Goal: Information Seeking & Learning: Check status

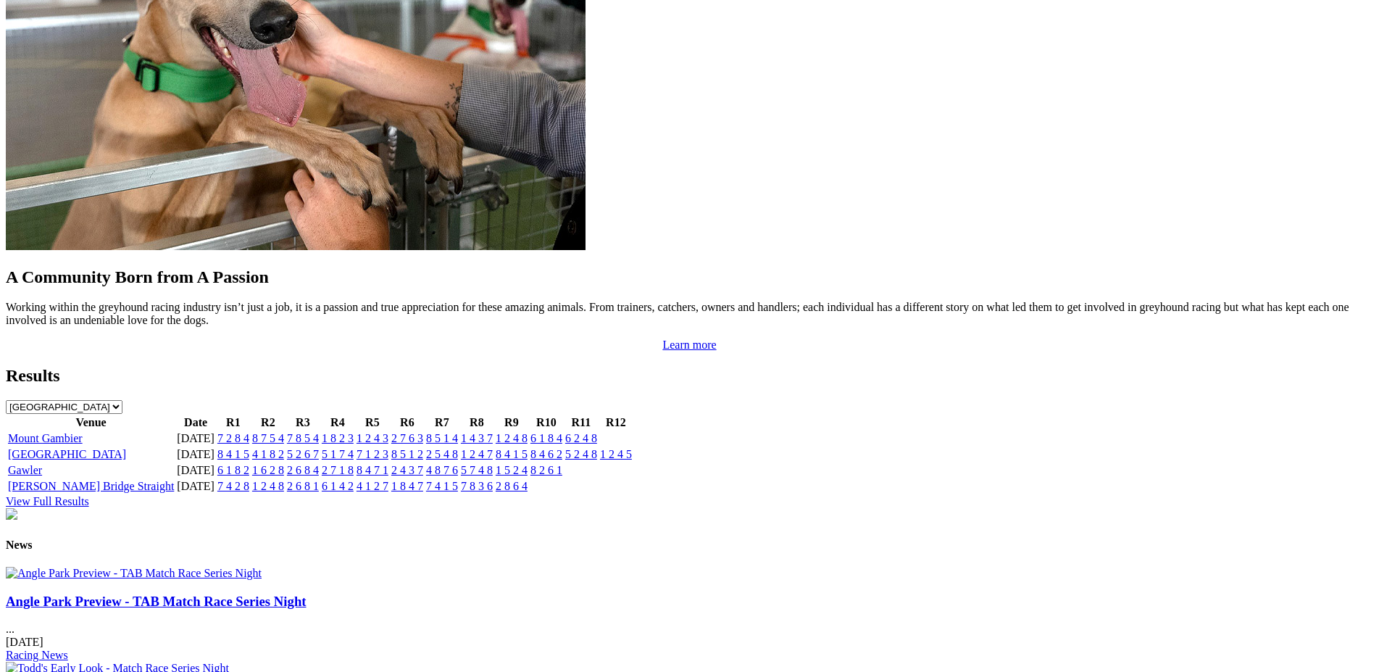
scroll to position [1286, 0]
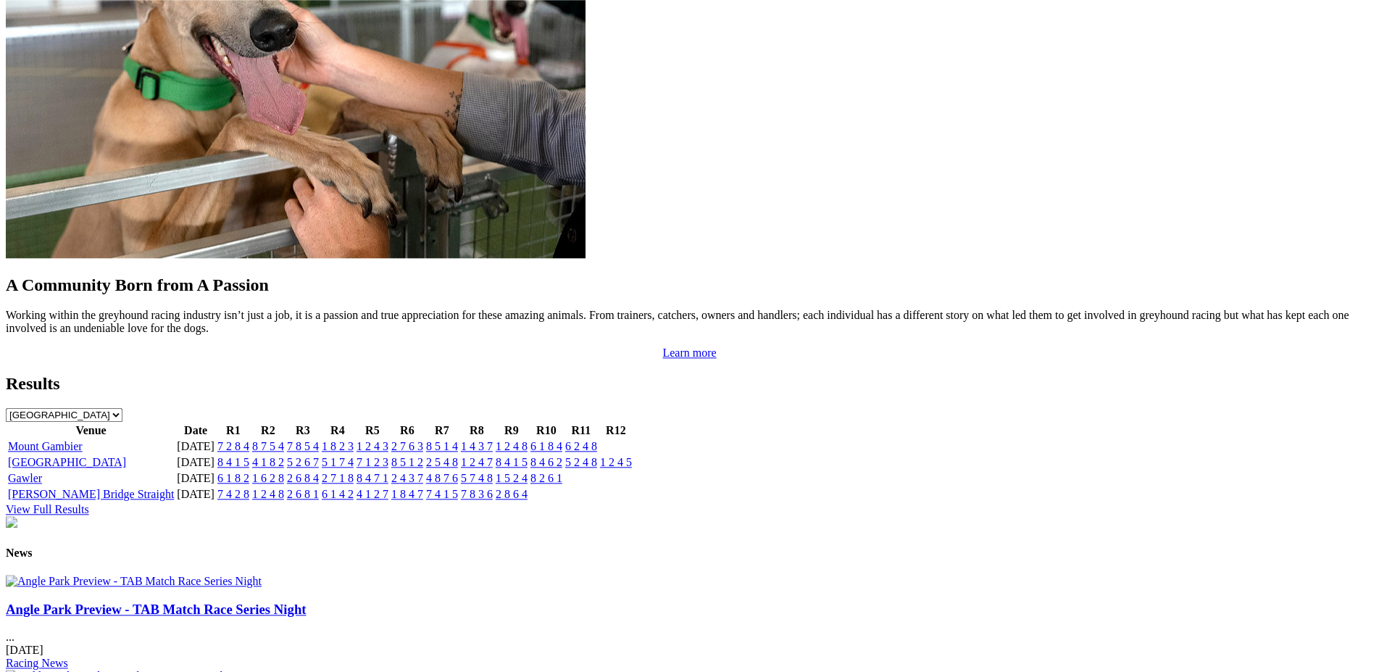
click at [249, 456] on link "8 4 1 5" at bounding box center [233, 462] width 32 height 12
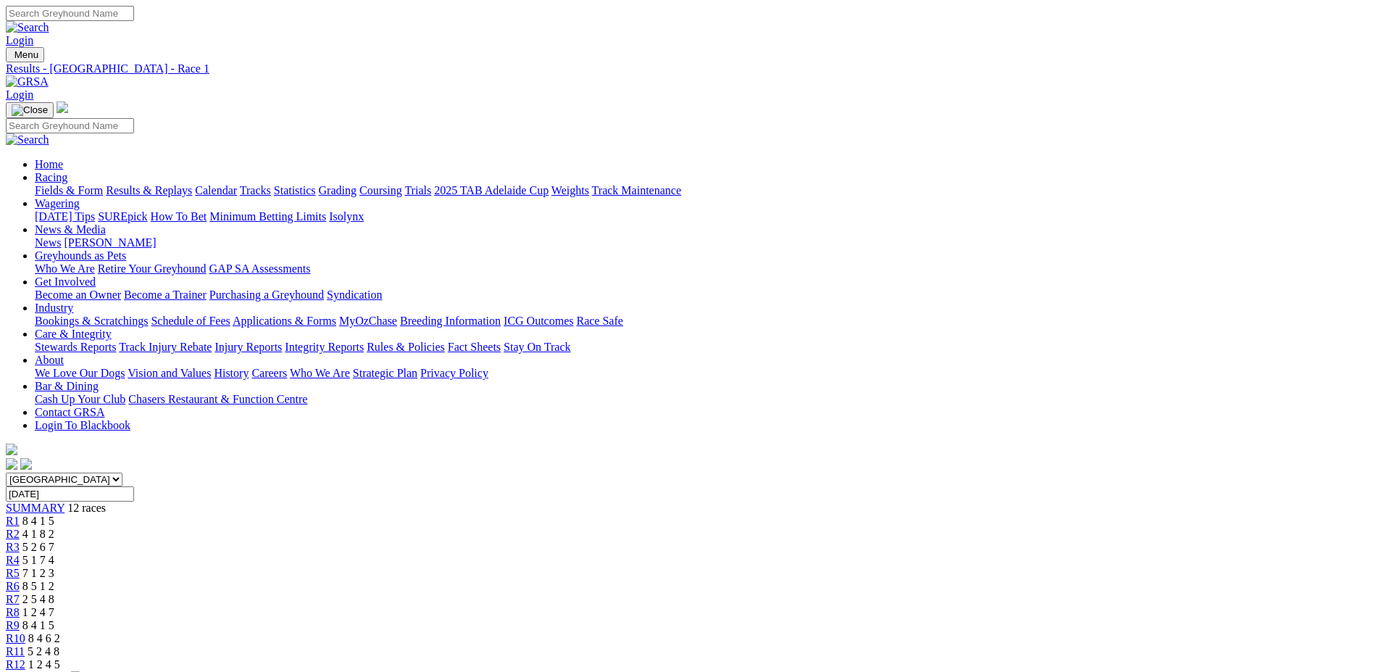
click at [20, 527] on span "R2" at bounding box center [13, 533] width 14 height 12
click at [20, 541] on span "R3" at bounding box center [13, 547] width 14 height 12
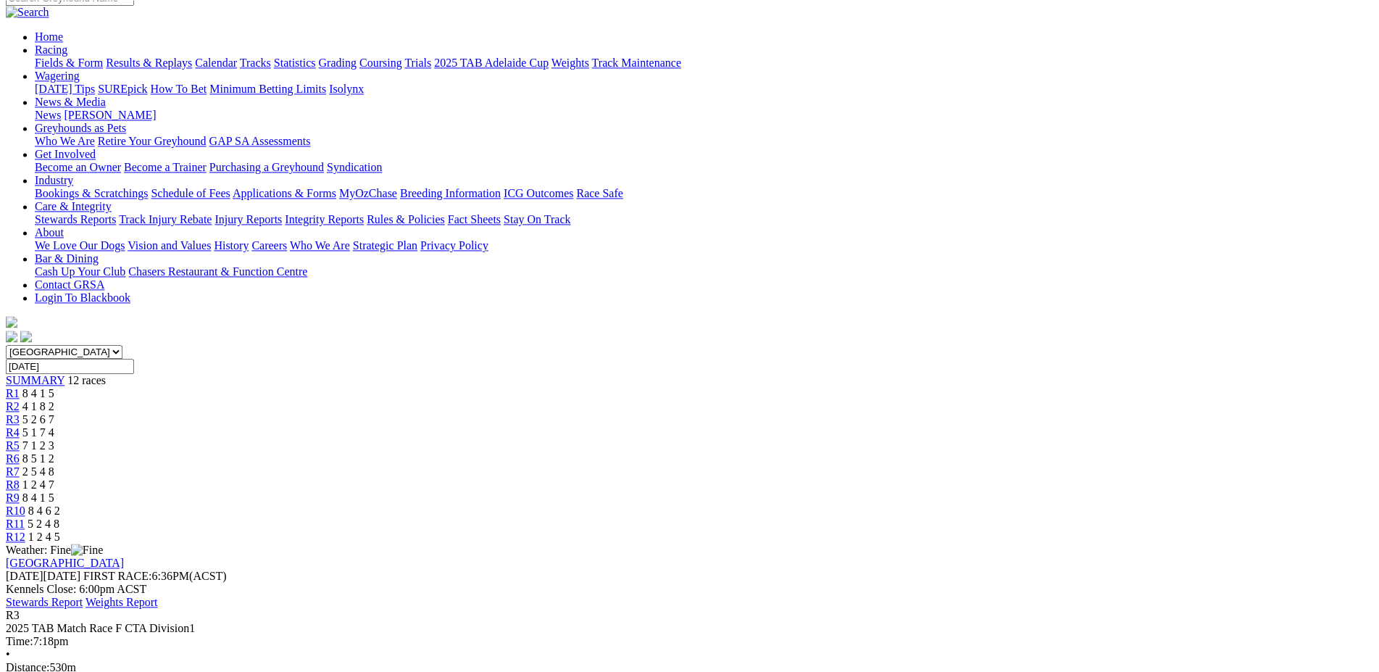
scroll to position [97, 0]
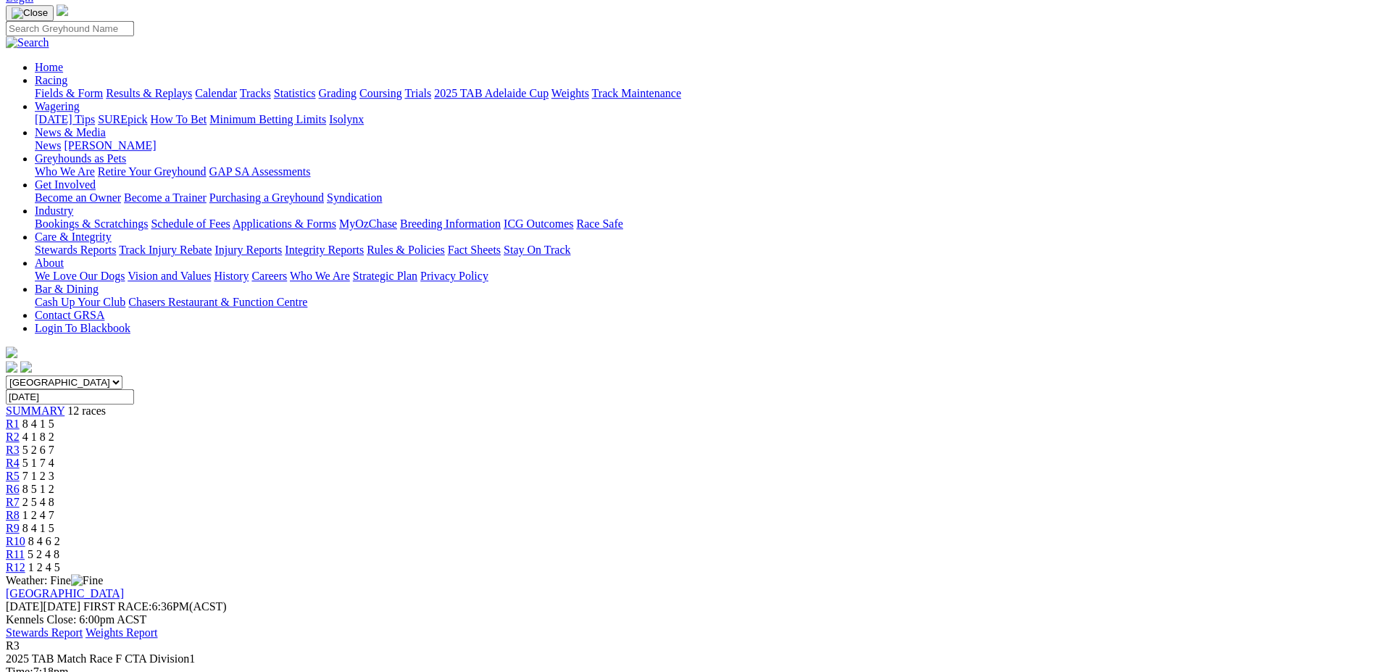
click at [20, 456] on span "R4" at bounding box center [13, 462] width 14 height 12
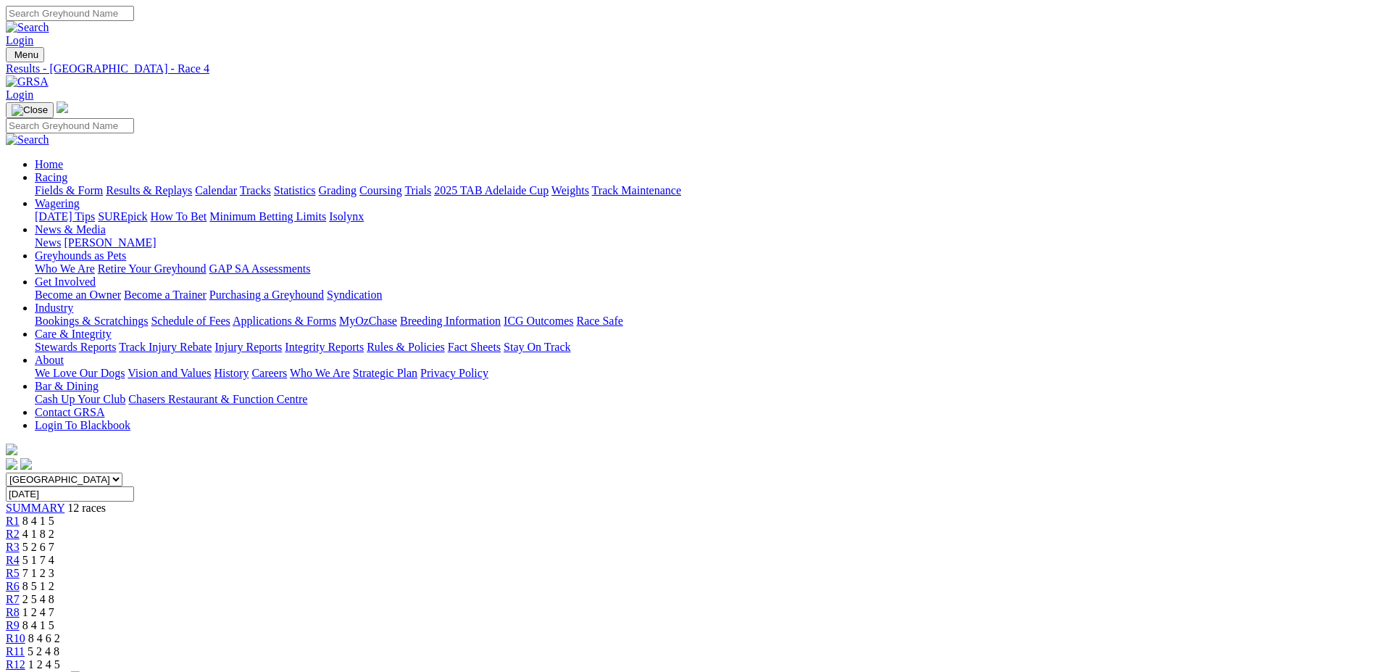
click at [20, 567] on span "R5" at bounding box center [13, 573] width 14 height 12
click at [20, 580] on span "R6" at bounding box center [13, 586] width 14 height 12
click at [20, 593] on span "R7" at bounding box center [13, 599] width 14 height 12
click at [20, 606] on span "R8" at bounding box center [13, 612] width 14 height 12
click at [20, 619] on span "R9" at bounding box center [13, 625] width 14 height 12
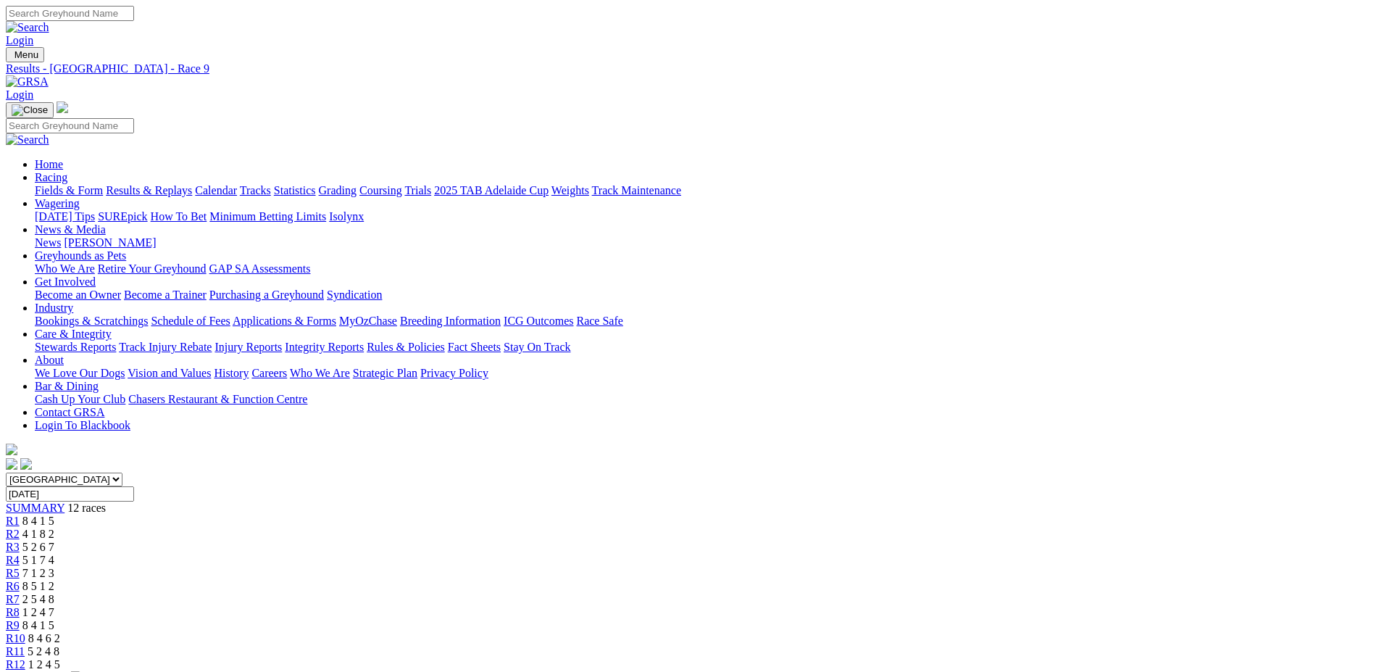
click at [25, 632] on span "R10" at bounding box center [16, 638] width 20 height 12
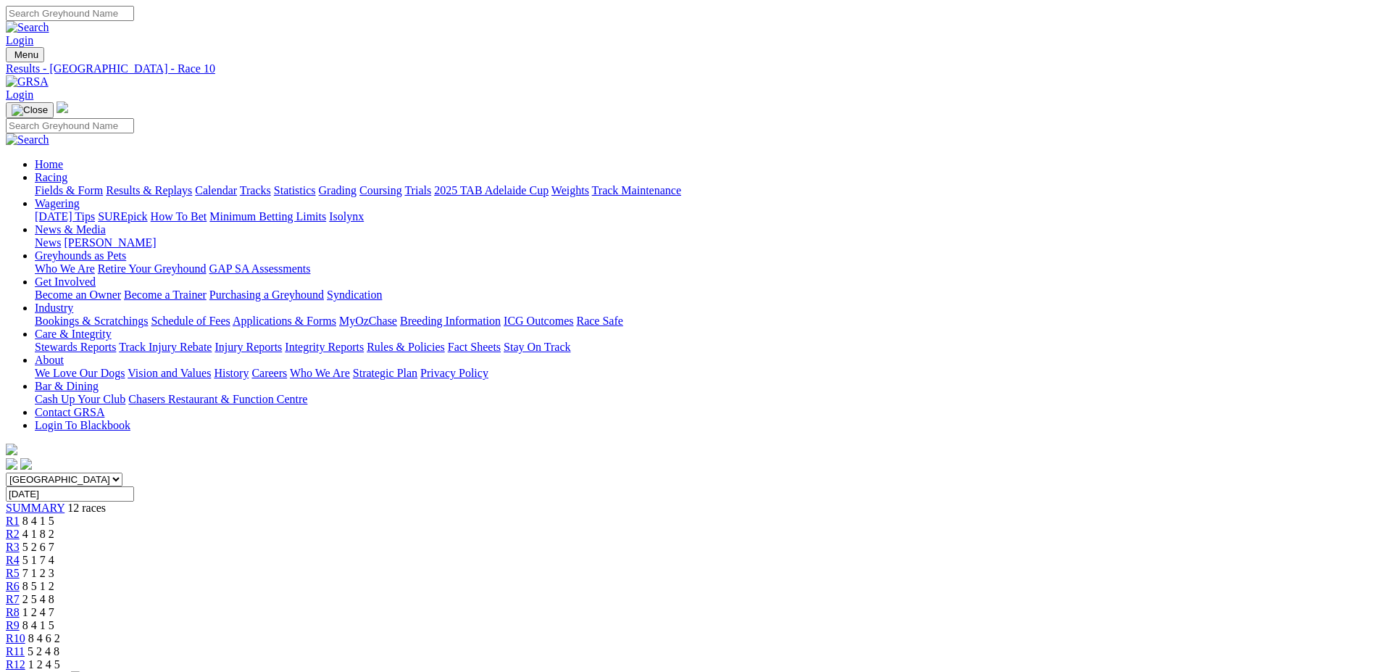
click at [25, 645] on span "R11" at bounding box center [15, 651] width 19 height 12
click at [25, 658] on span "R12" at bounding box center [16, 664] width 20 height 12
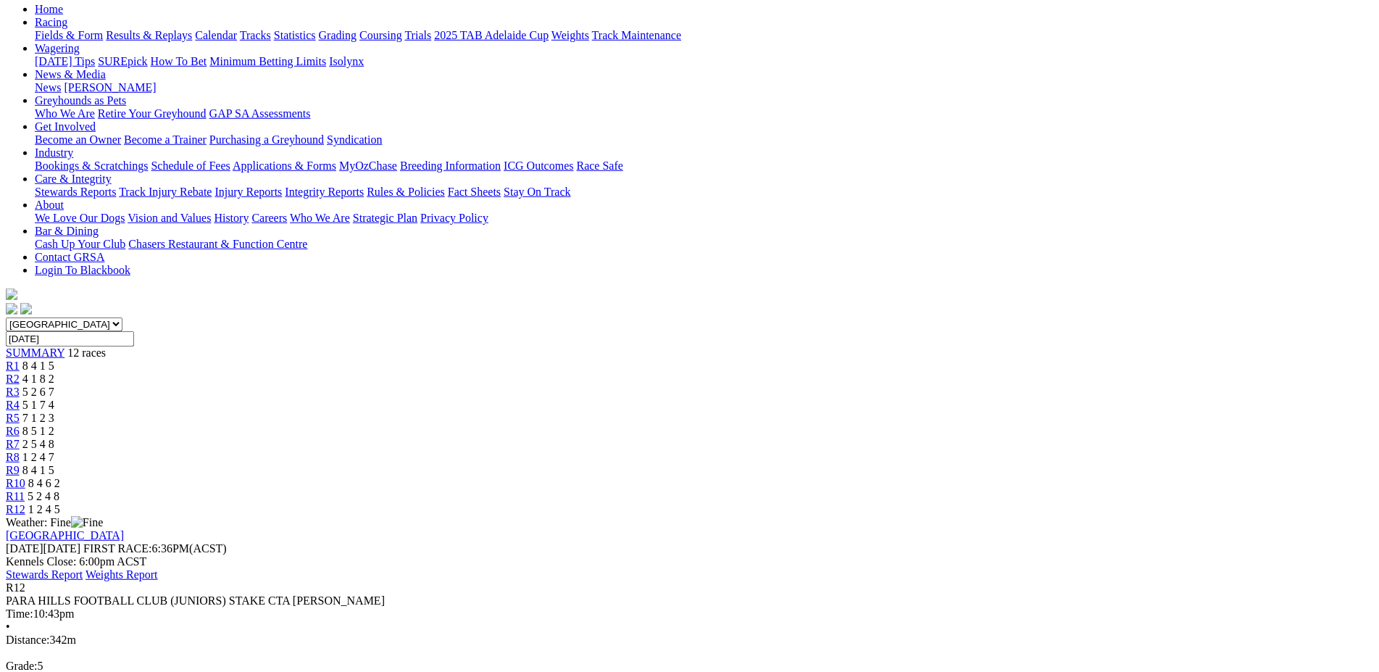
scroll to position [146, 0]
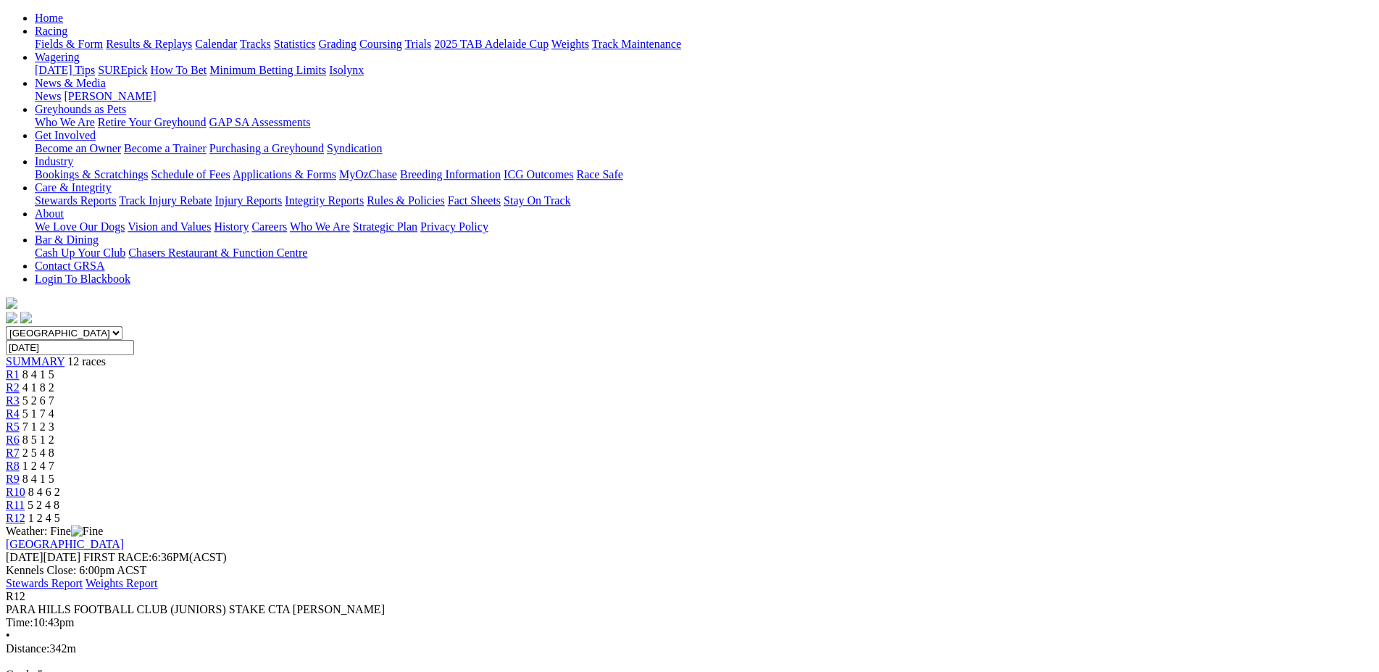
click at [25, 498] on span "R11" at bounding box center [15, 504] width 19 height 12
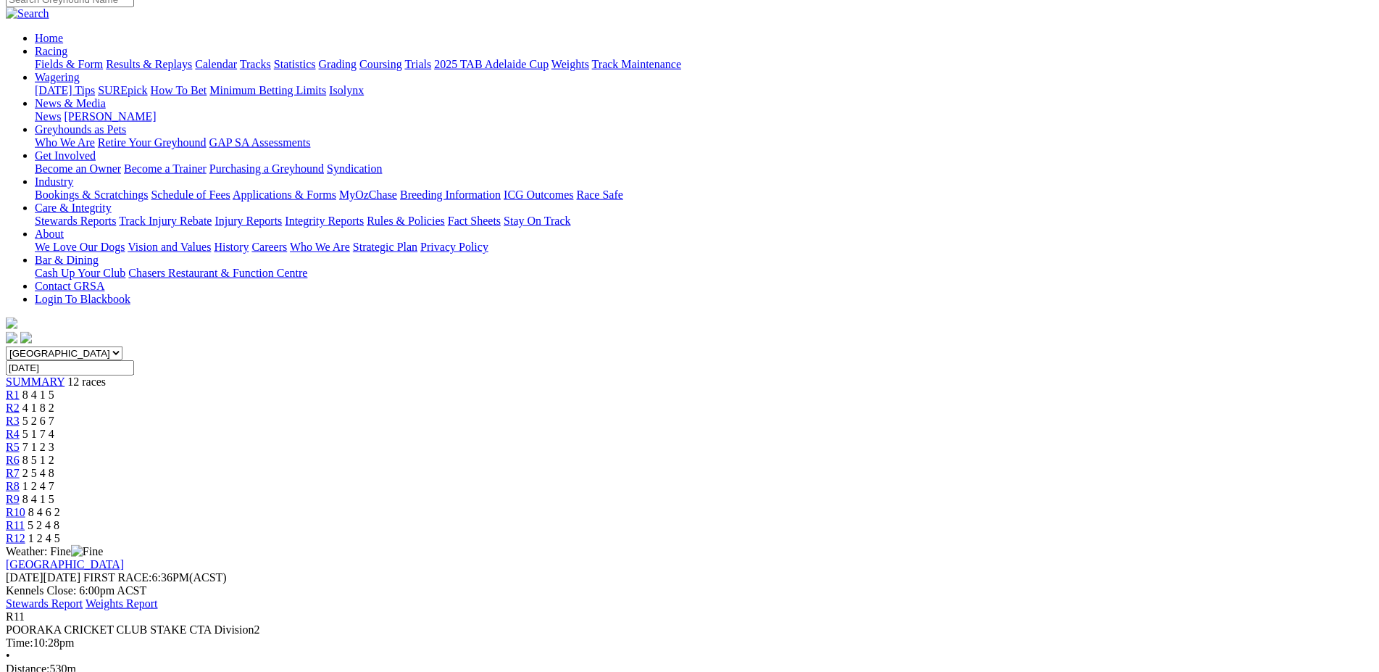
scroll to position [122, 0]
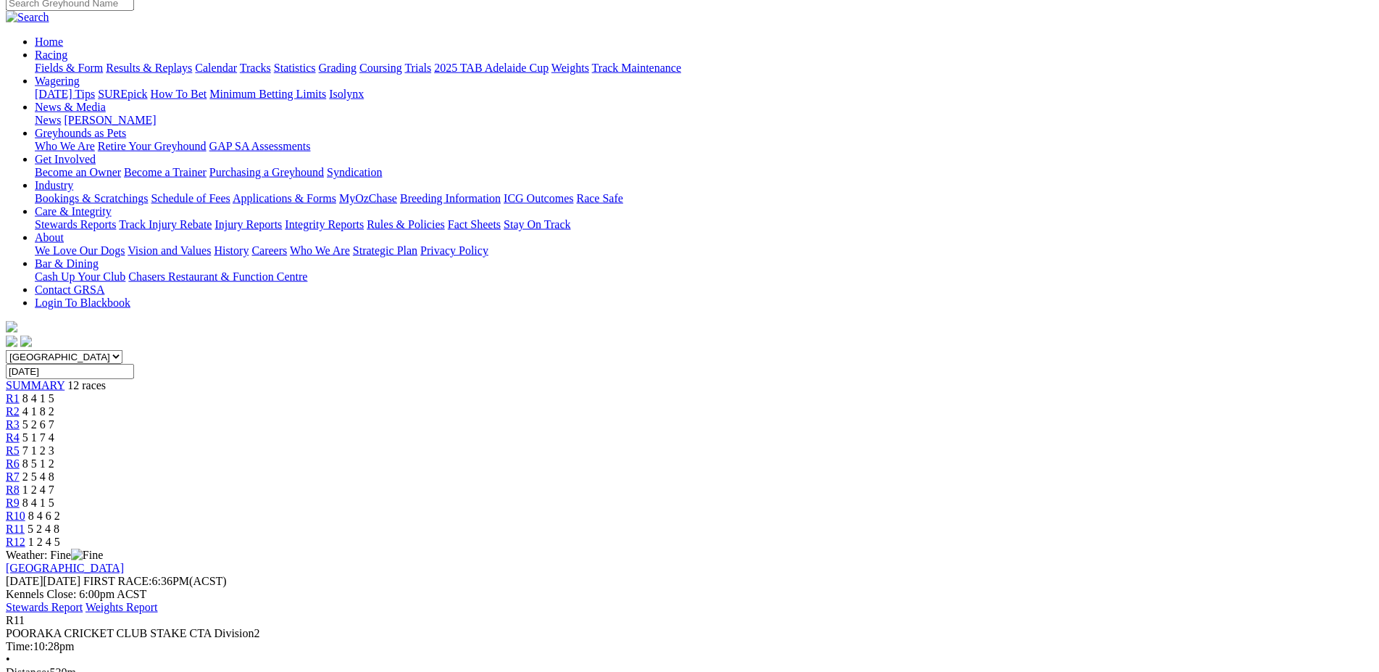
click at [25, 509] on span "R10" at bounding box center [16, 515] width 20 height 12
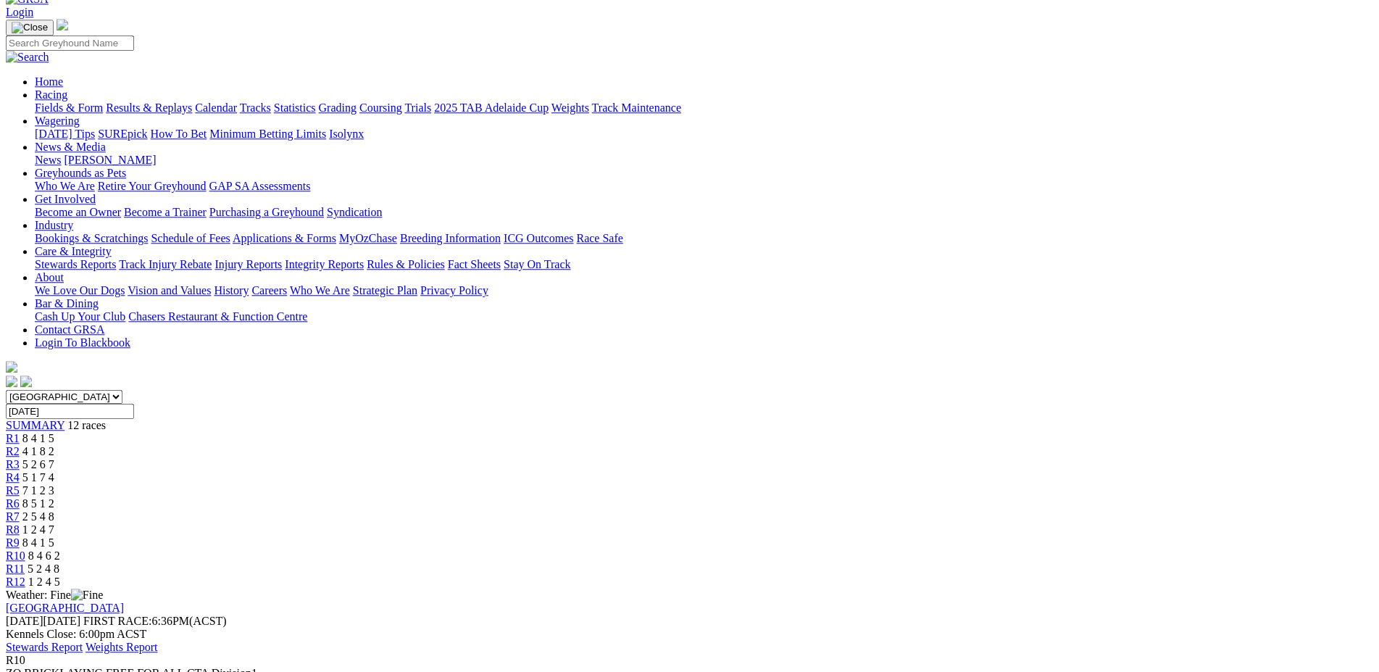
scroll to position [80, 0]
click at [20, 538] on link "R9" at bounding box center [13, 544] width 14 height 12
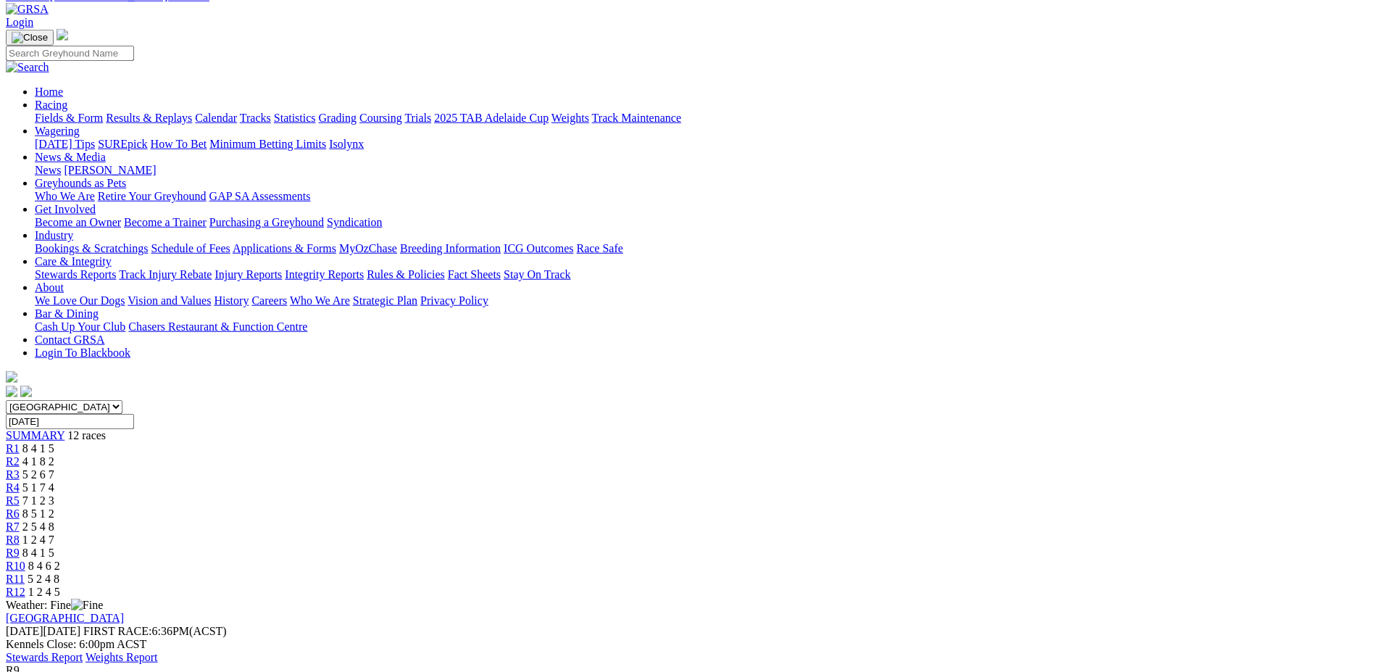
scroll to position [71, 0]
click at [20, 535] on span "R8" at bounding box center [13, 541] width 14 height 12
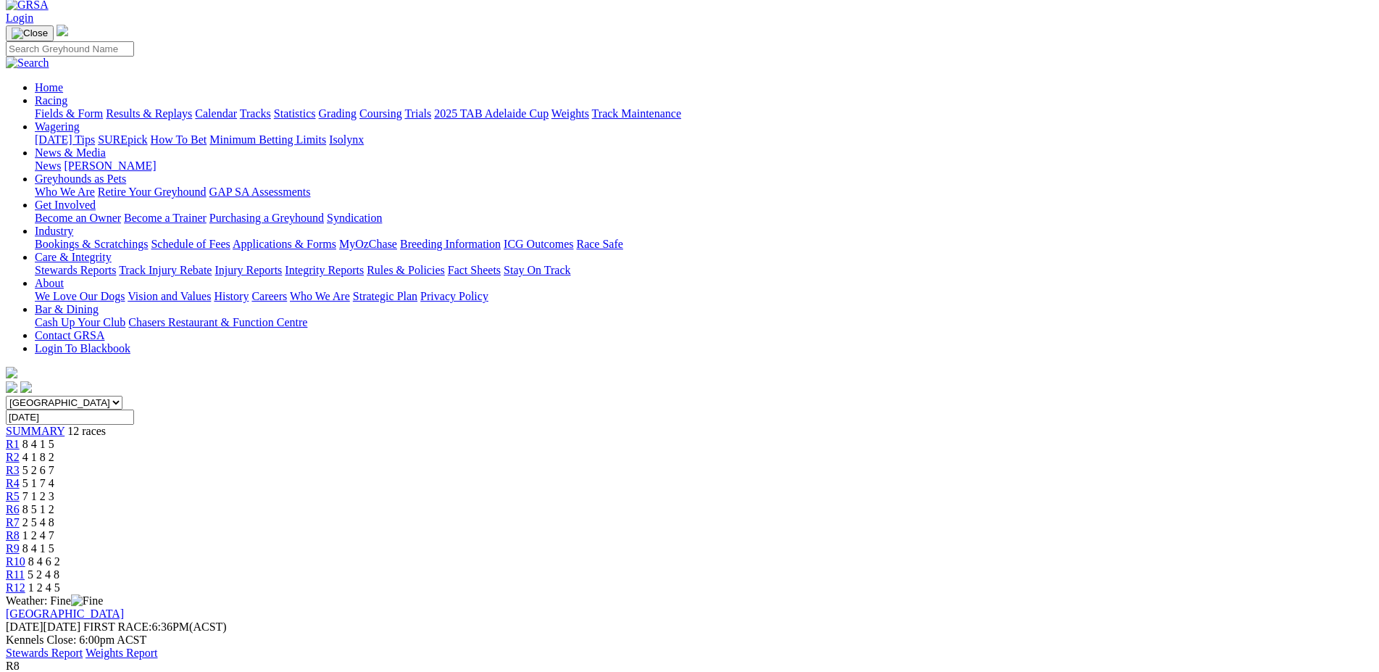
scroll to position [75, 0]
click at [20, 518] on span "R7" at bounding box center [13, 524] width 14 height 12
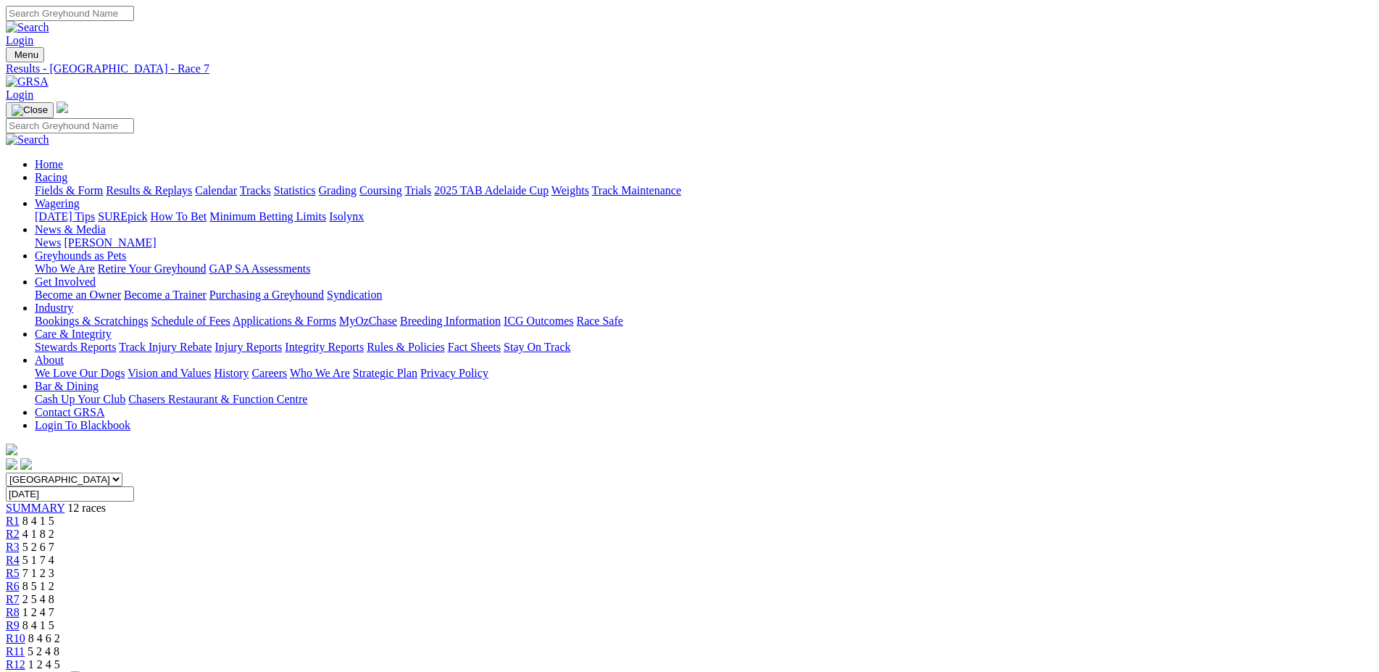
click at [20, 580] on span "R6" at bounding box center [13, 586] width 14 height 12
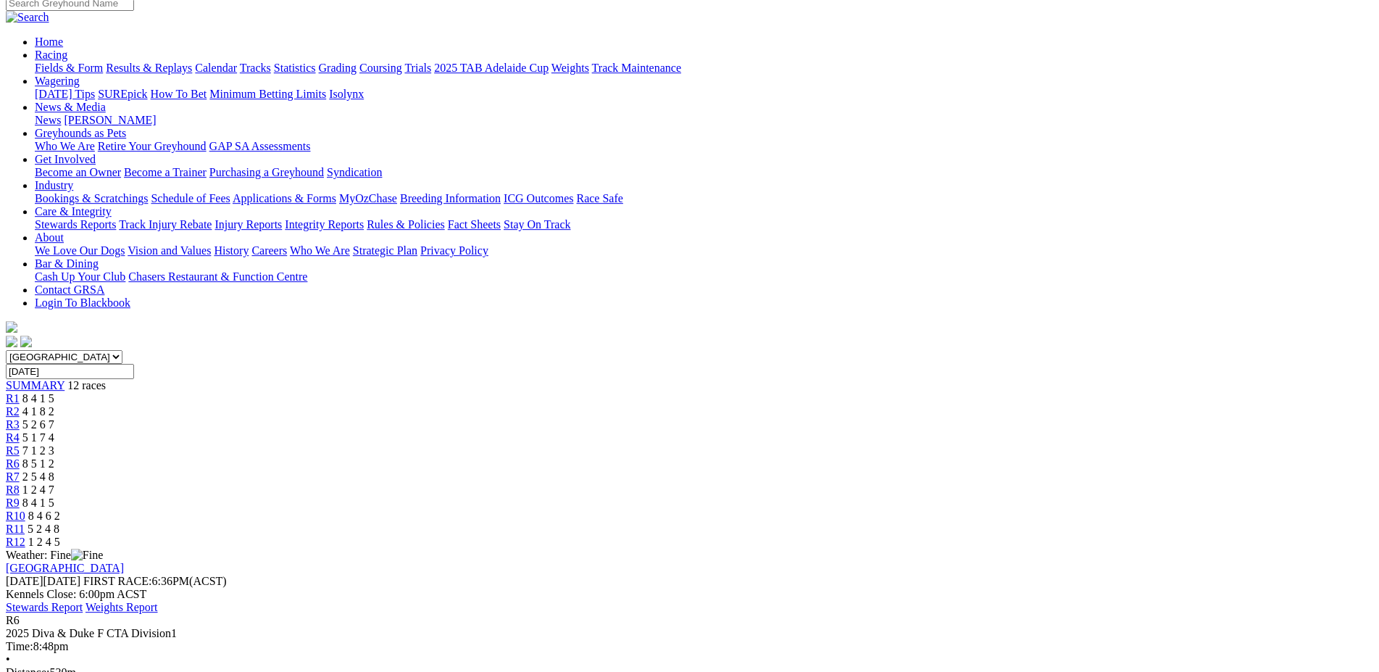
scroll to position [109, 0]
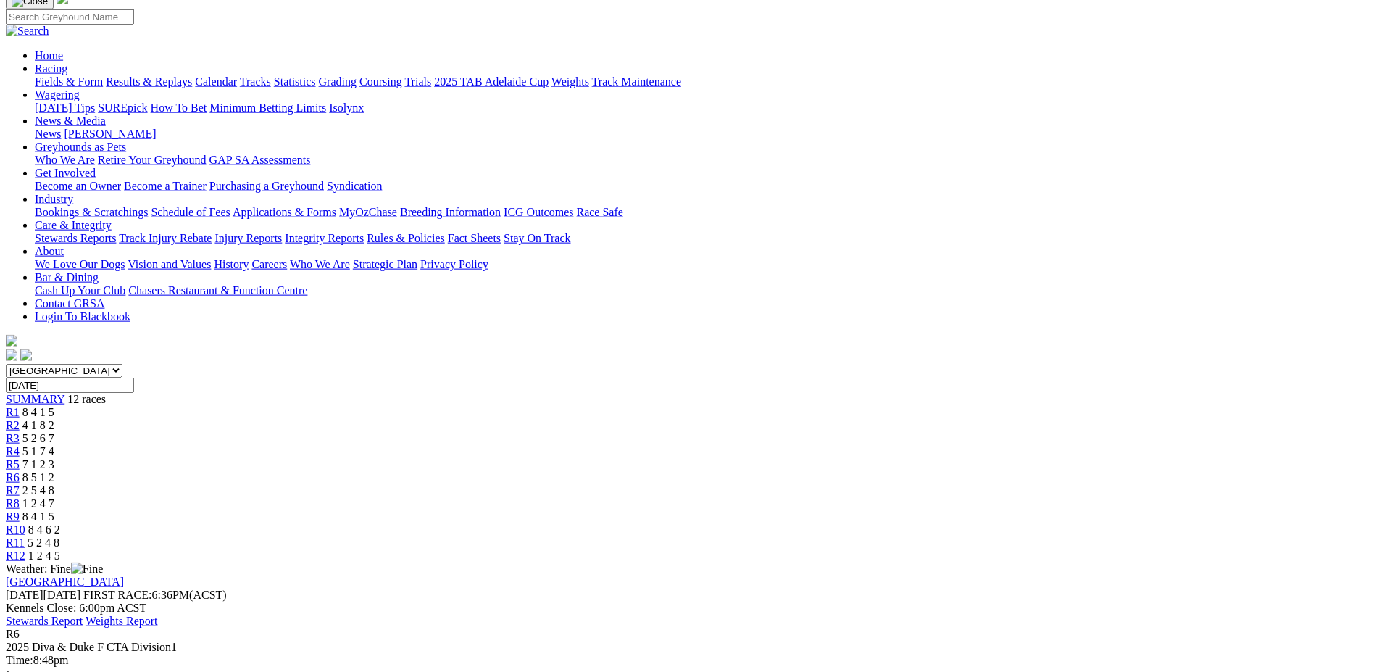
click at [20, 458] on span "R5" at bounding box center [13, 464] width 14 height 12
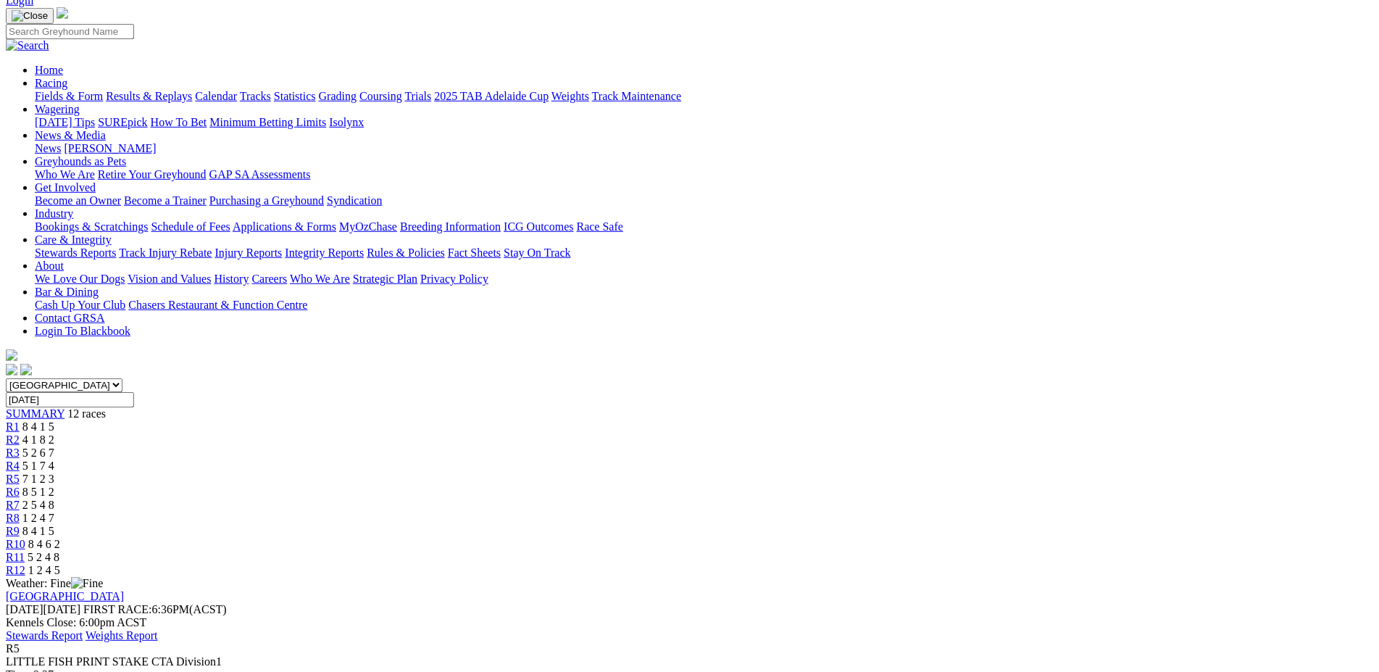
click at [20, 459] on span "R4" at bounding box center [13, 465] width 14 height 12
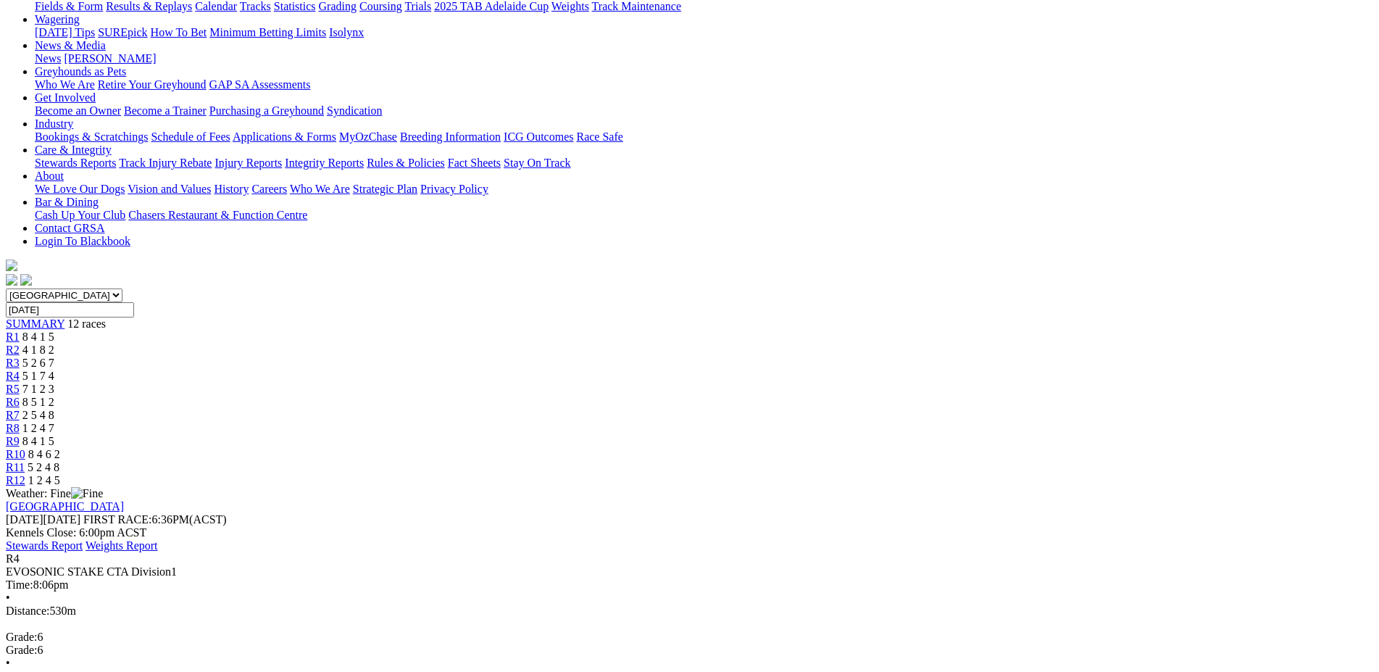
scroll to position [188, 0]
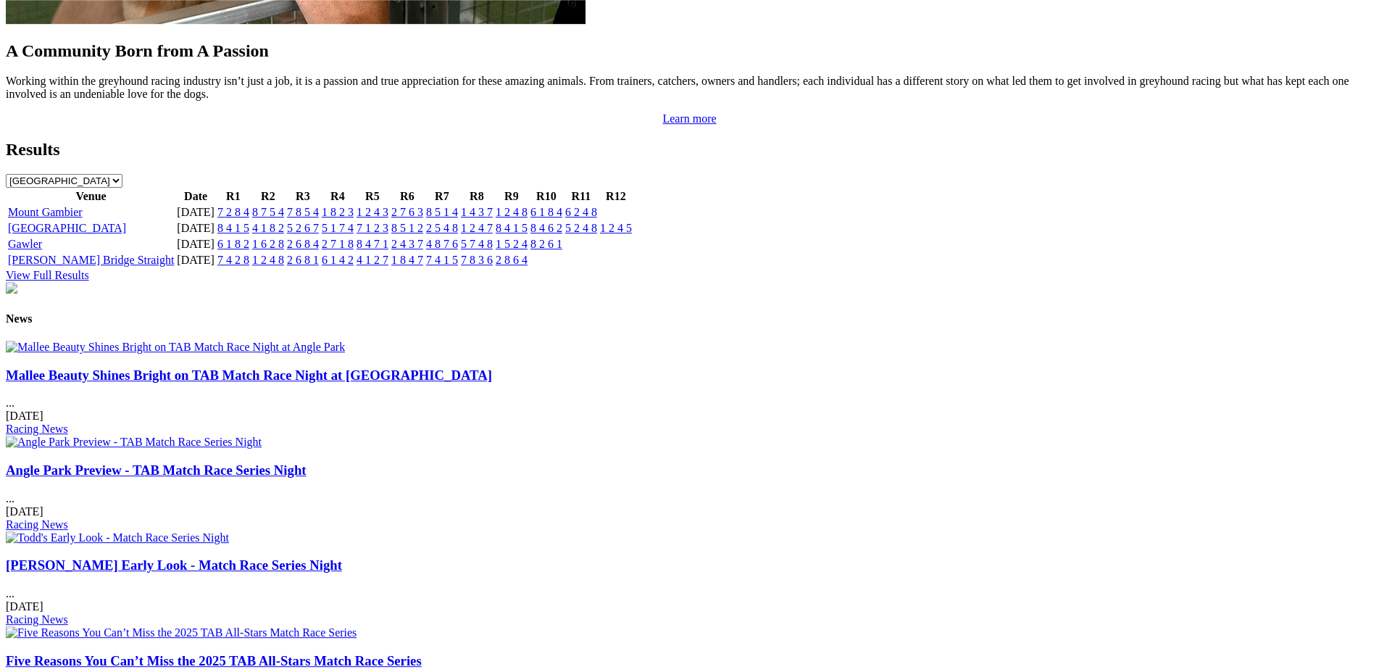
scroll to position [1511, 0]
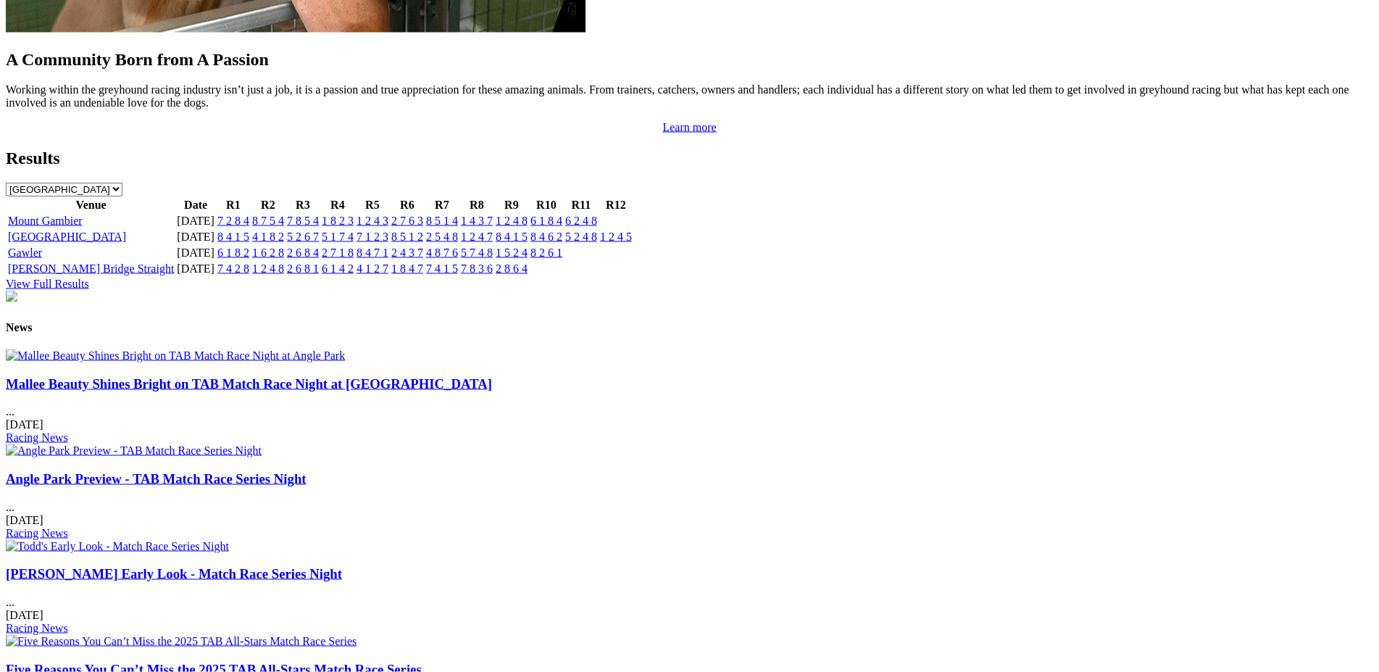
click at [295, 412] on div "Mallee Beauty Shines Bright on TAB Match Race Night at [GEOGRAPHIC_DATA] ... [D…" at bounding box center [689, 410] width 1367 height 69
click at [300, 362] on img at bounding box center [175, 355] width 339 height 13
